Goal: Task Accomplishment & Management: Manage account settings

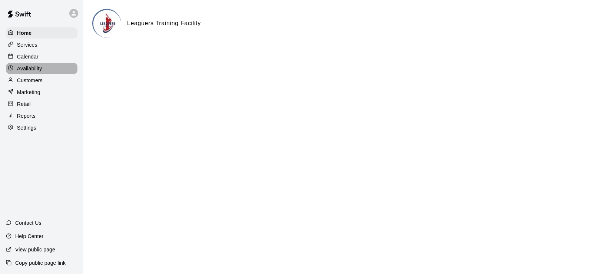
click at [23, 67] on p "Availability" at bounding box center [29, 68] width 25 height 7
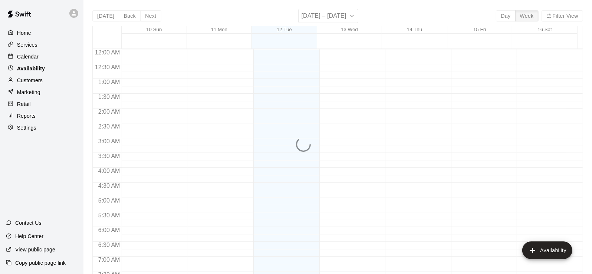
scroll to position [270, 0]
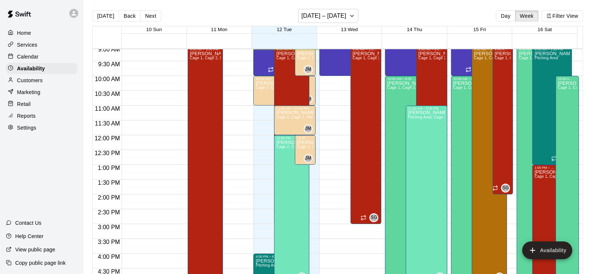
click at [30, 58] on p "Calendar" at bounding box center [28, 56] width 22 height 7
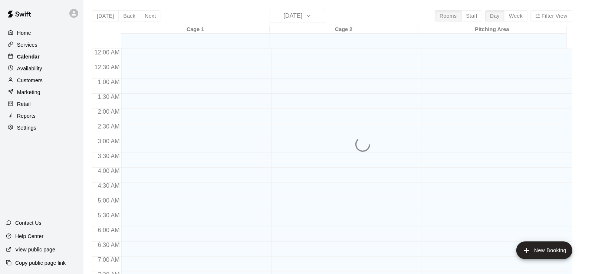
scroll to position [270, 0]
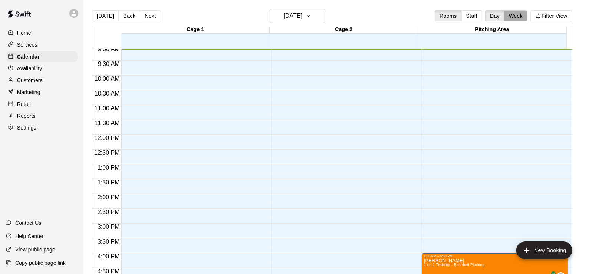
click at [519, 15] on button "Week" at bounding box center [515, 15] width 23 height 11
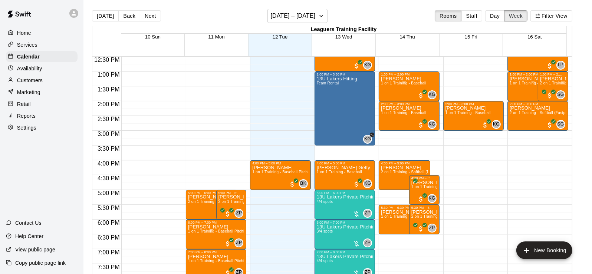
scroll to position [381, 0]
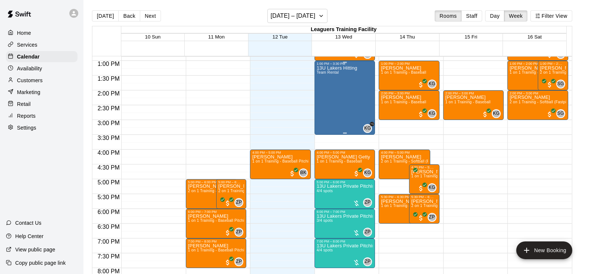
click at [332, 95] on div "13U Lakers Hitting Team Rental" at bounding box center [337, 203] width 40 height 274
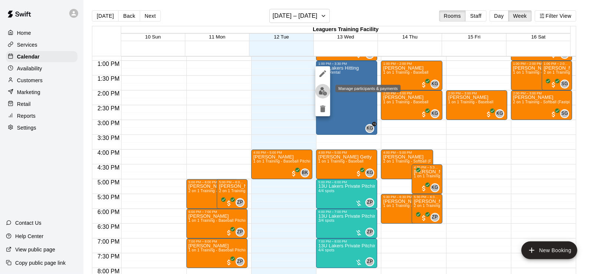
click at [322, 90] on img "edit" at bounding box center [323, 91] width 9 height 9
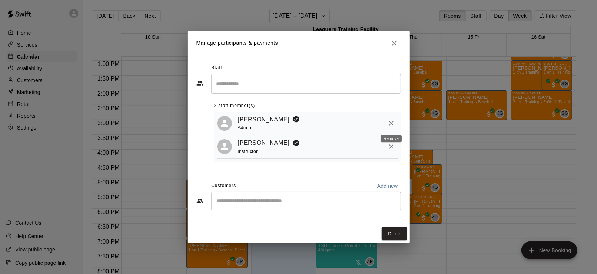
click at [390, 123] on icon "Remove" at bounding box center [391, 123] width 7 height 7
click at [391, 148] on icon "Remove" at bounding box center [391, 147] width 4 height 4
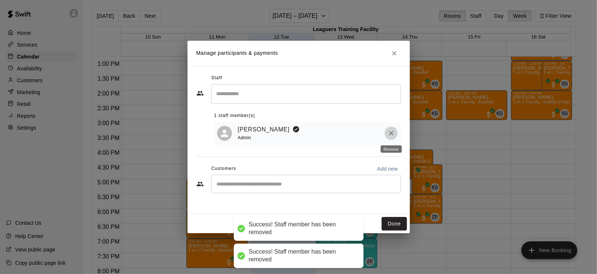
click at [392, 136] on icon "Remove" at bounding box center [391, 133] width 7 height 7
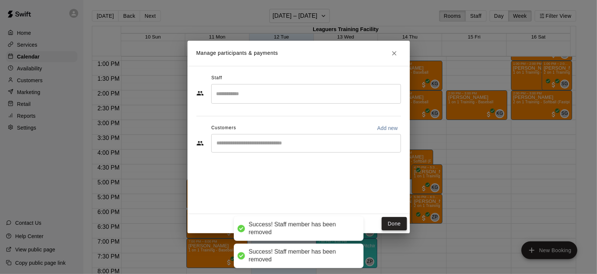
click at [390, 223] on button "Done" at bounding box center [394, 224] width 25 height 14
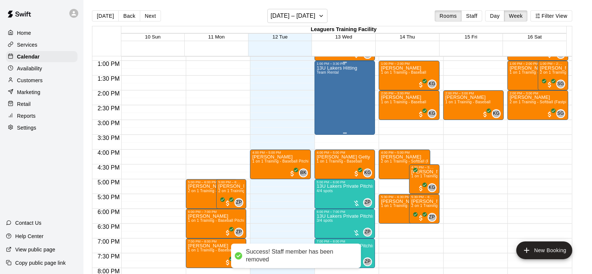
click at [345, 113] on div "13U Lakers Hitting Team Rental" at bounding box center [337, 203] width 40 height 274
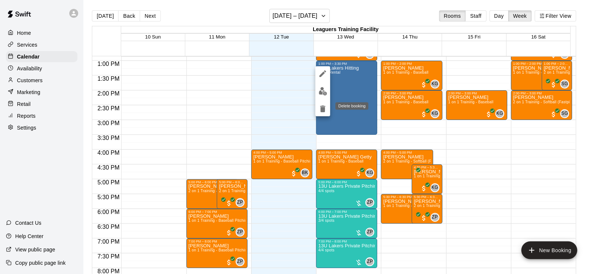
click at [321, 108] on icon "delete" at bounding box center [322, 109] width 5 height 7
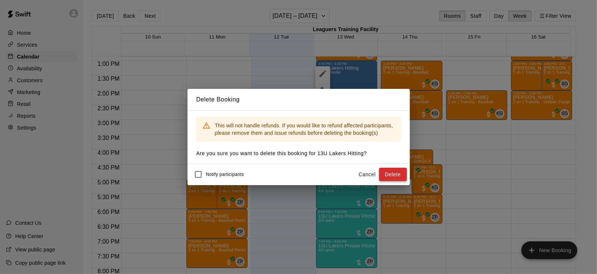
click at [400, 175] on button "Delete" at bounding box center [393, 175] width 28 height 14
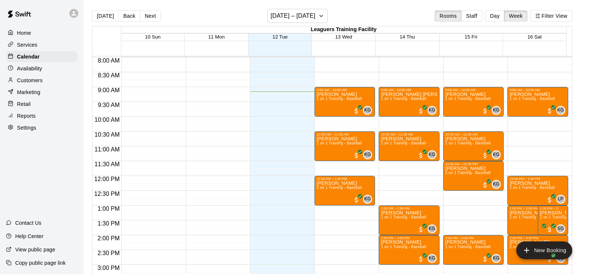
scroll to position [226, 0]
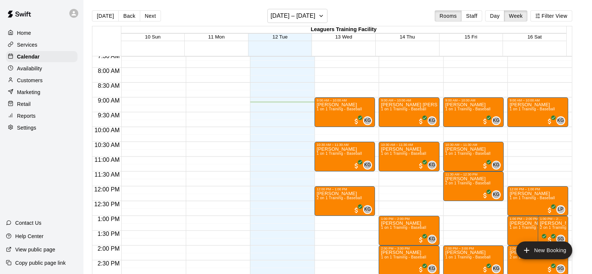
click at [532, 133] on div "12:00 AM – 7:00 AM Closed 9:00 AM – 10:00 AM Landon Crozier 1 on 1 Training - B…" at bounding box center [537, 187] width 60 height 712
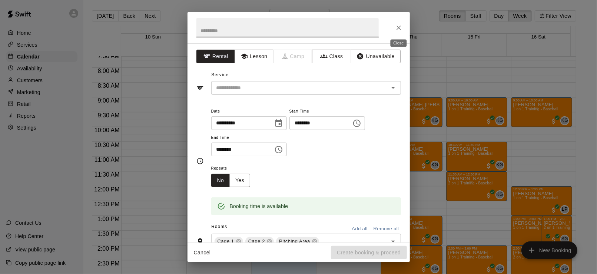
click at [400, 29] on icon "Close" at bounding box center [399, 28] width 4 height 4
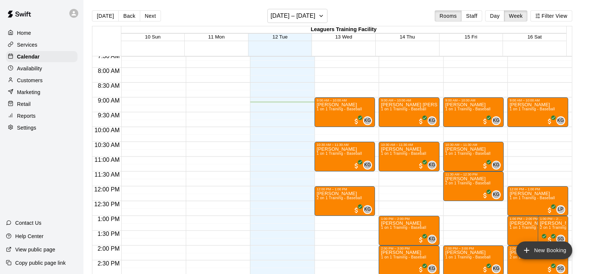
click at [543, 248] on button "New Booking" at bounding box center [544, 251] width 56 height 18
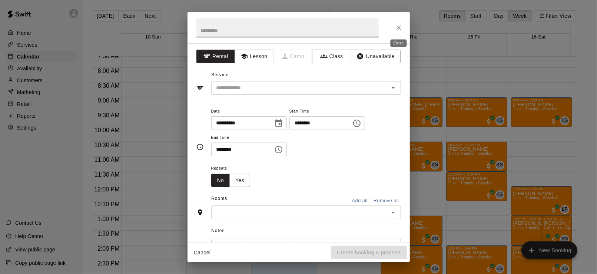
click at [397, 27] on icon "Close" at bounding box center [398, 27] width 7 height 7
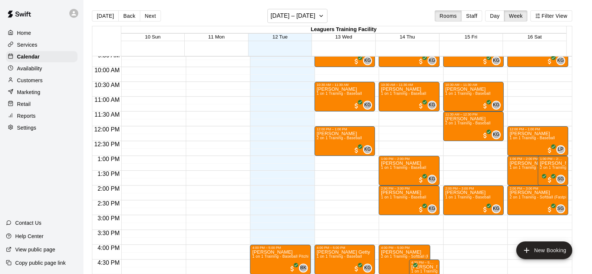
scroll to position [300, 0]
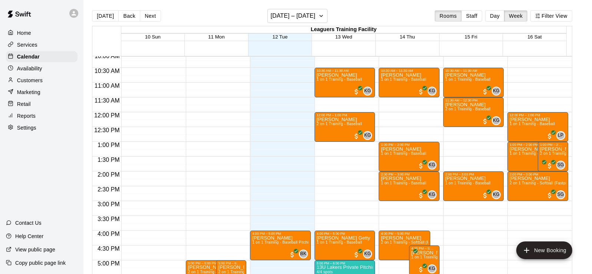
click at [31, 70] on p "Availability" at bounding box center [29, 68] width 25 height 7
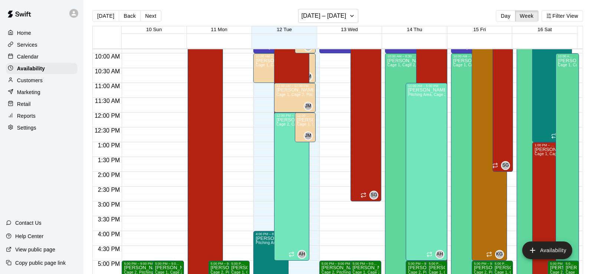
scroll to position [255, 0]
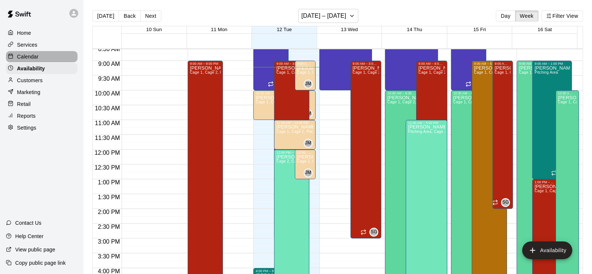
click at [36, 59] on p "Calendar" at bounding box center [28, 56] width 22 height 7
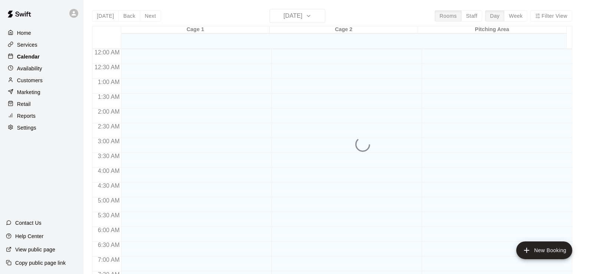
scroll to position [274, 0]
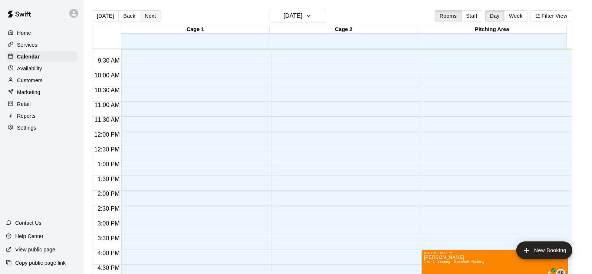
click at [147, 13] on button "Next" at bounding box center [150, 15] width 21 height 11
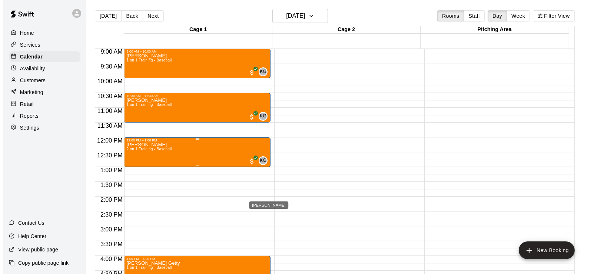
scroll to position [237, 0]
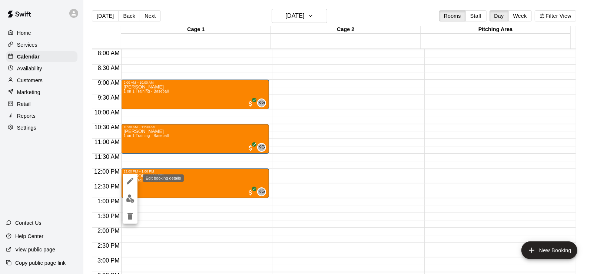
click at [131, 179] on icon "edit" at bounding box center [130, 181] width 9 height 9
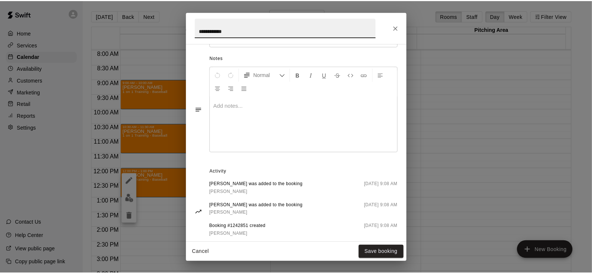
scroll to position [217, 0]
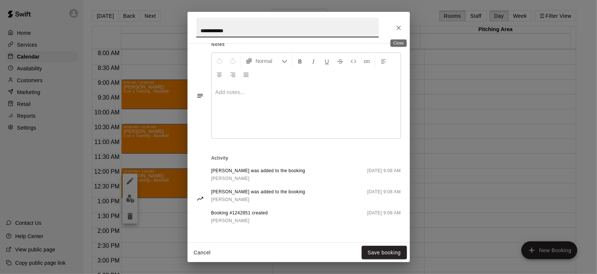
click at [398, 29] on icon "Close" at bounding box center [398, 27] width 7 height 7
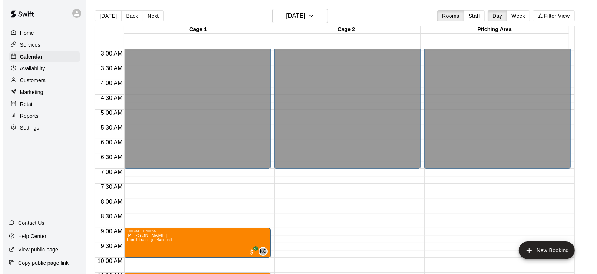
scroll to position [51, 0]
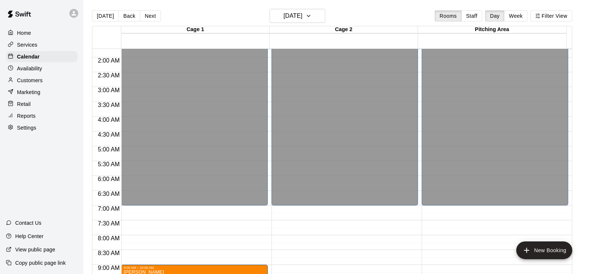
click at [23, 31] on p "Home" at bounding box center [24, 32] width 14 height 7
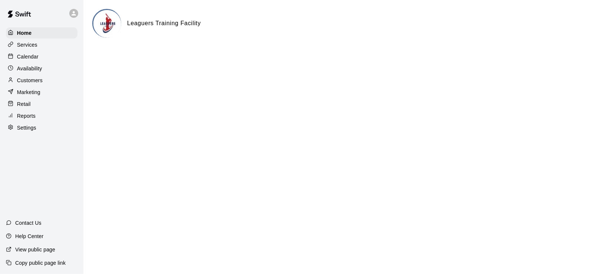
click at [26, 56] on p "Calendar" at bounding box center [28, 56] width 22 height 7
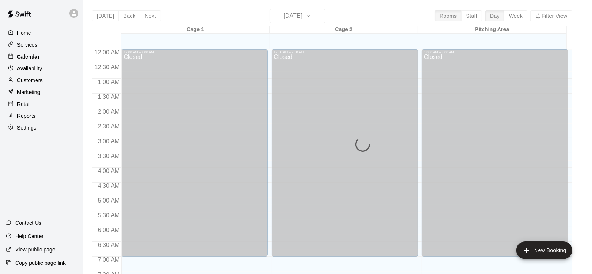
scroll to position [278, 0]
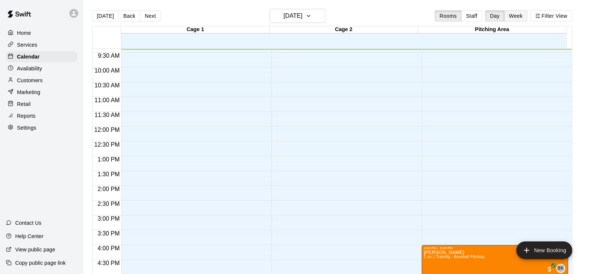
click at [521, 18] on button "Week" at bounding box center [515, 15] width 23 height 11
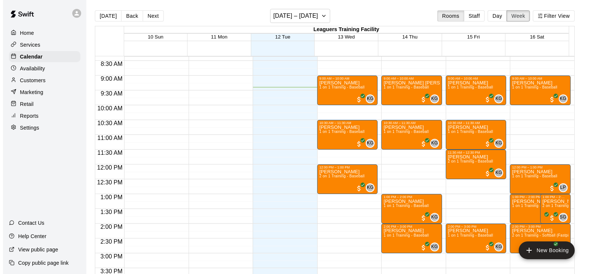
scroll to position [241, 0]
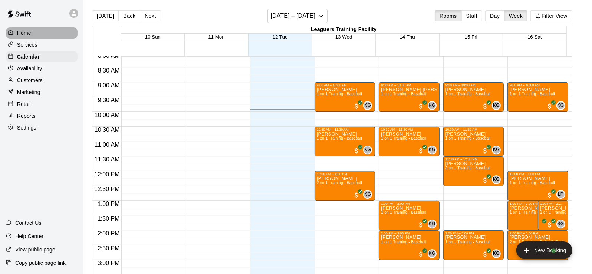
click at [32, 33] on div "Home" at bounding box center [42, 32] width 72 height 11
